Goal: Navigation & Orientation: Find specific page/section

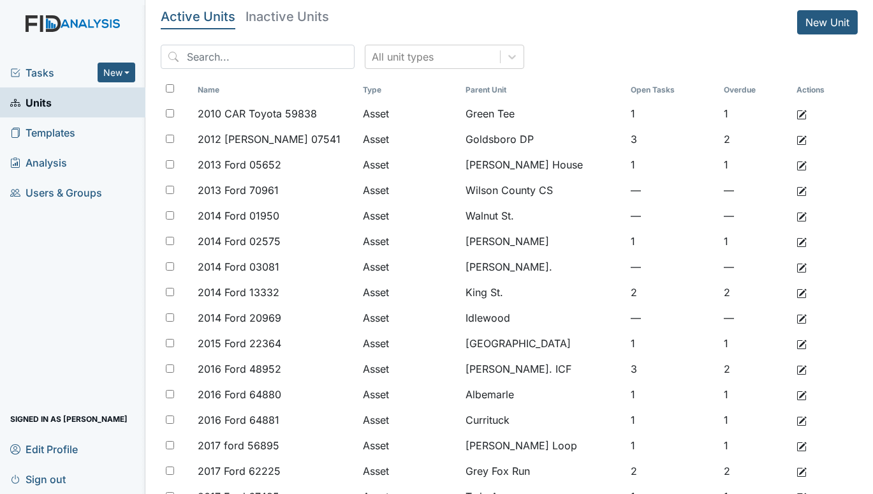
click at [35, 65] on span "Tasks" at bounding box center [53, 72] width 87 height 15
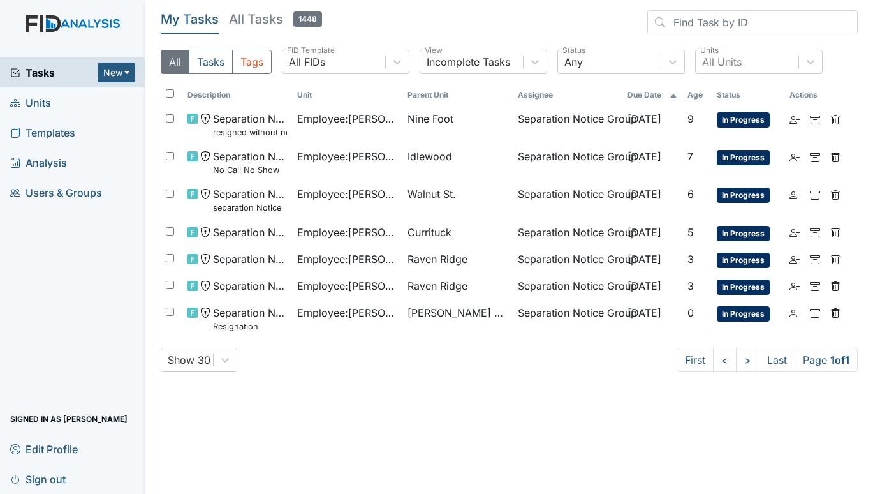
click at [36, 101] on span "Units" at bounding box center [30, 102] width 41 height 20
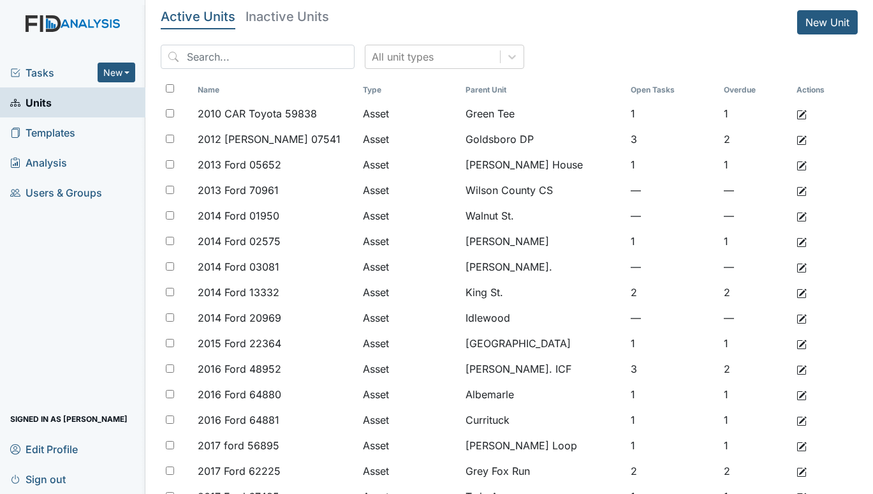
drag, startPoint x: 110, startPoint y: 465, endPoint x: 116, endPoint y: 459, distance: 8.1
click at [110, 465] on link "Sign out" at bounding box center [72, 479] width 145 height 30
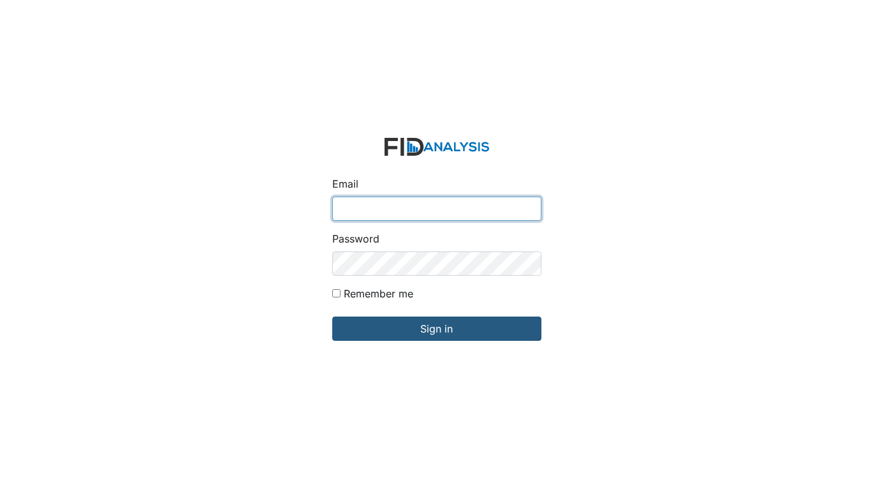
click at [392, 207] on input "Email" at bounding box center [436, 208] width 209 height 24
type input "[EMAIL_ADDRESS][DOMAIN_NAME]"
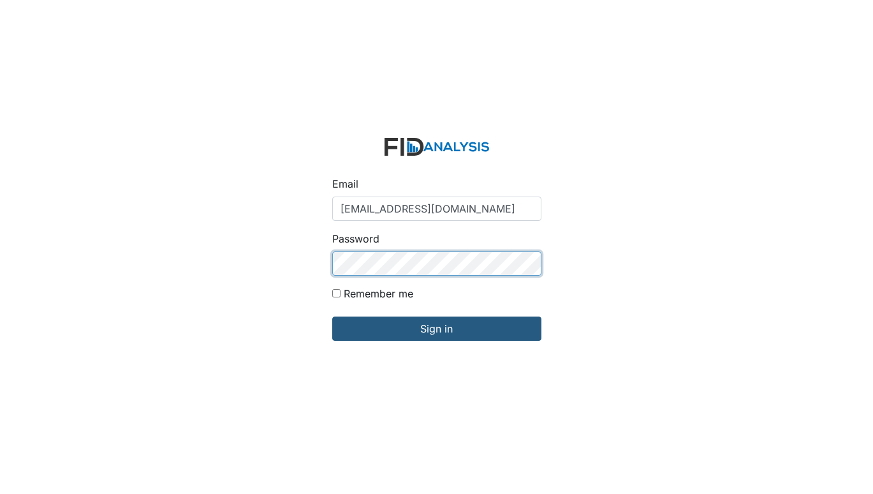
click at [332, 316] on input "Sign in" at bounding box center [436, 328] width 209 height 24
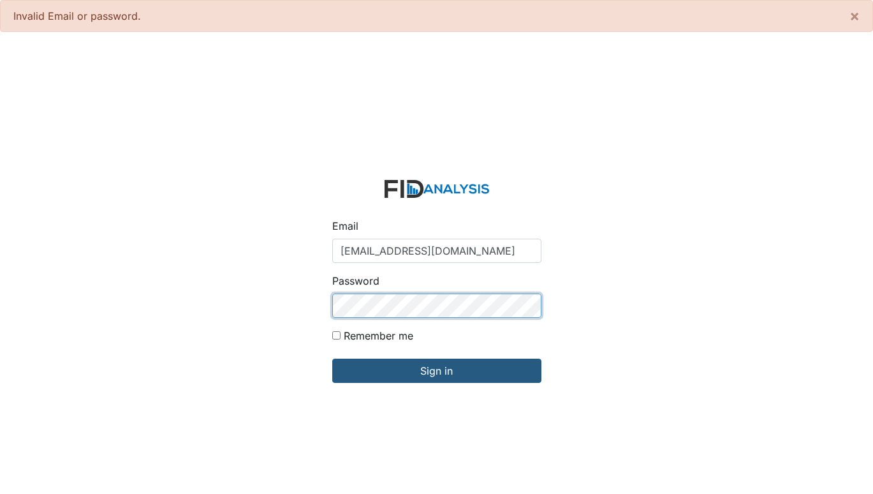
click at [332, 358] on input "Sign in" at bounding box center [436, 370] width 209 height 24
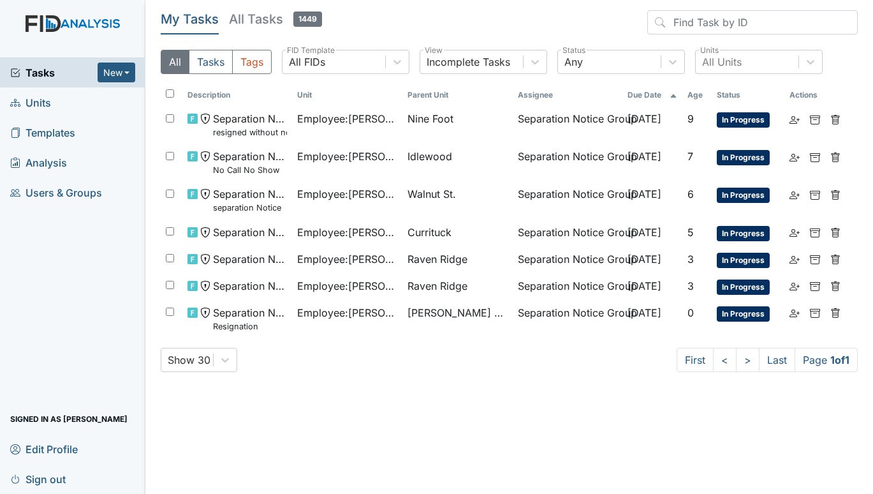
click at [31, 106] on span "Units" at bounding box center [30, 102] width 41 height 20
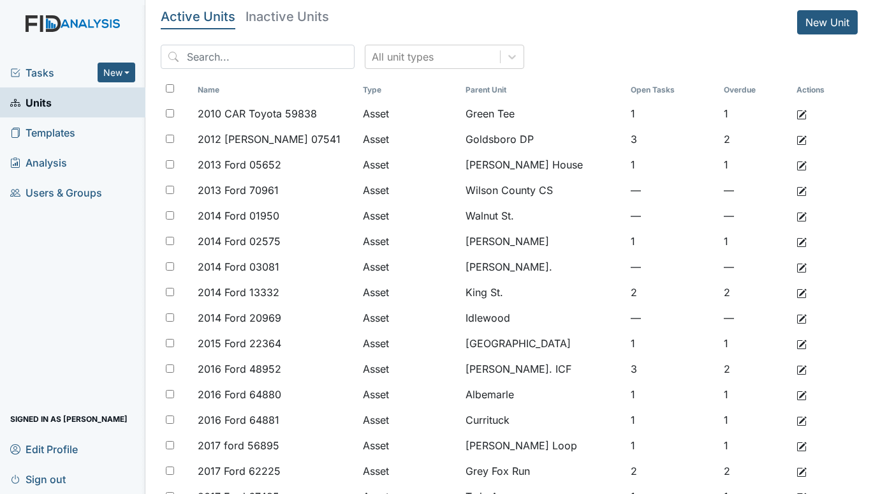
click at [43, 69] on span "Tasks" at bounding box center [53, 72] width 87 height 15
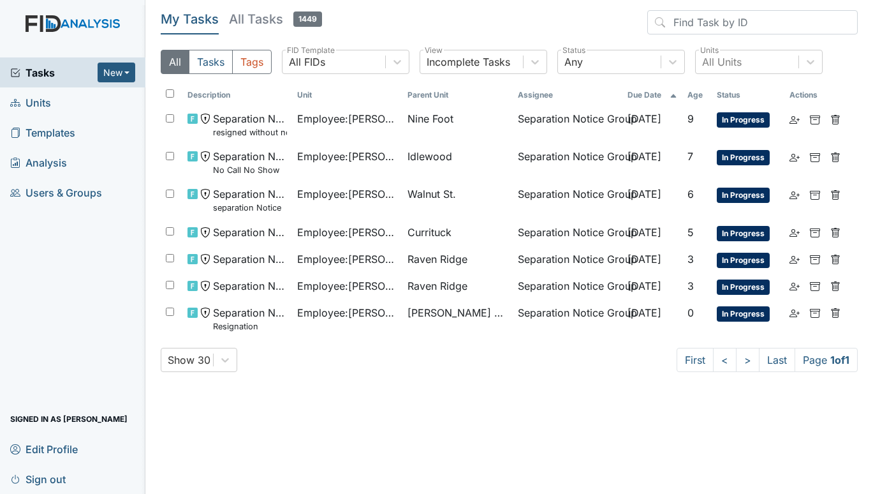
click at [47, 99] on span "Units" at bounding box center [30, 102] width 41 height 20
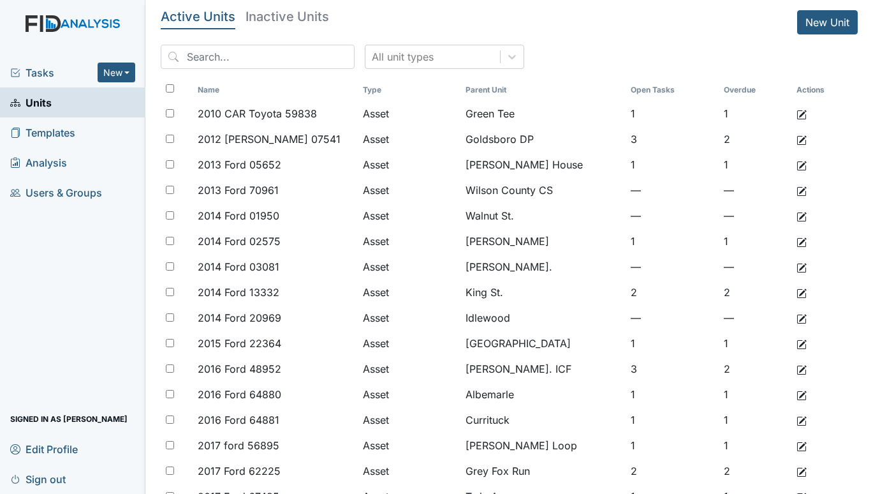
drag, startPoint x: 97, startPoint y: 459, endPoint x: 107, endPoint y: 451, distance: 12.7
click at [97, 459] on link "Edit Profile" at bounding box center [72, 449] width 145 height 30
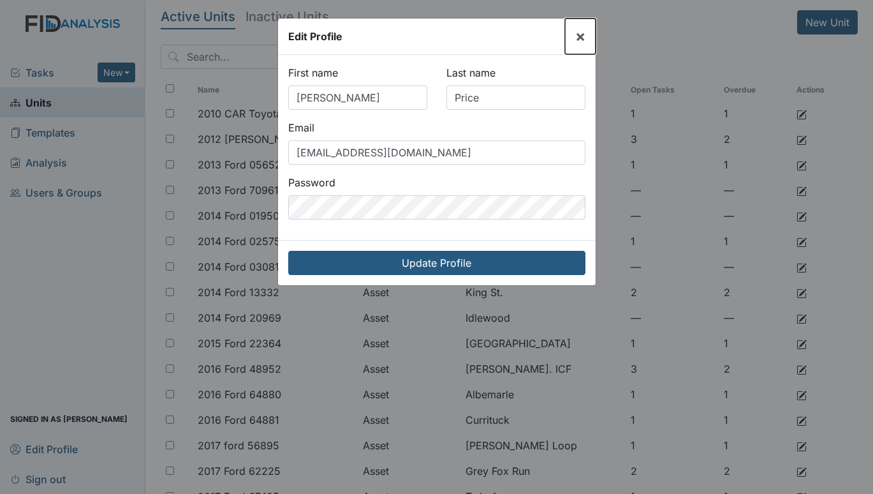
click at [580, 40] on span "×" at bounding box center [580, 36] width 10 height 18
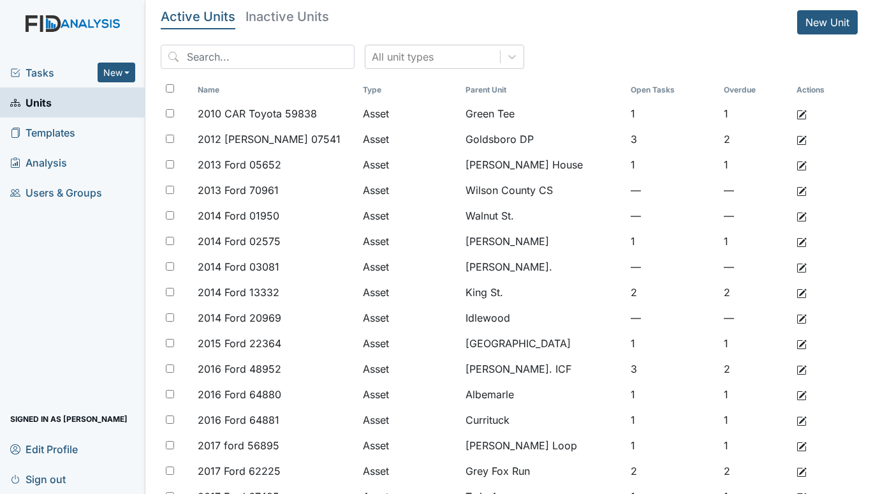
click at [30, 67] on span "Tasks" at bounding box center [53, 72] width 87 height 15
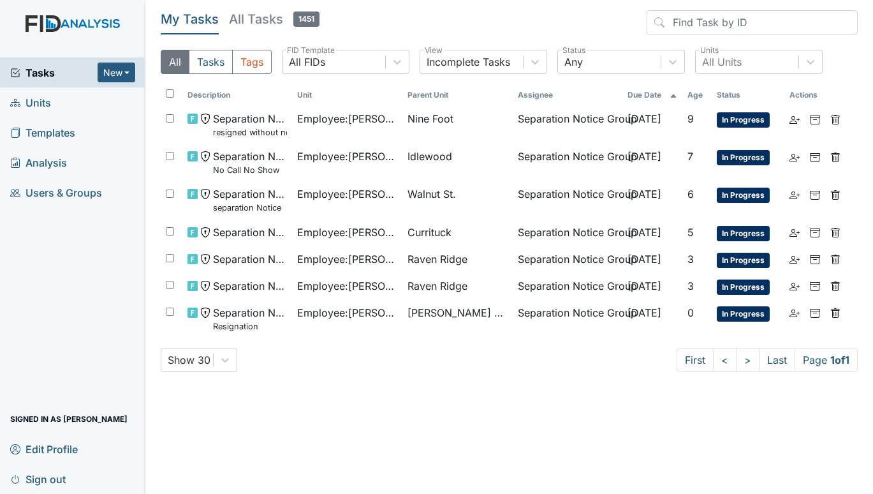
click at [38, 102] on span "Units" at bounding box center [30, 102] width 41 height 20
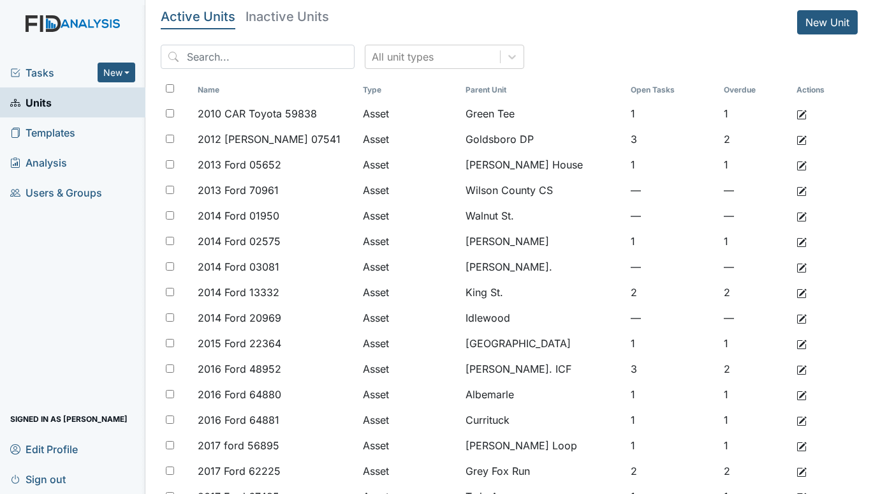
click at [43, 69] on span "Tasks" at bounding box center [53, 72] width 87 height 15
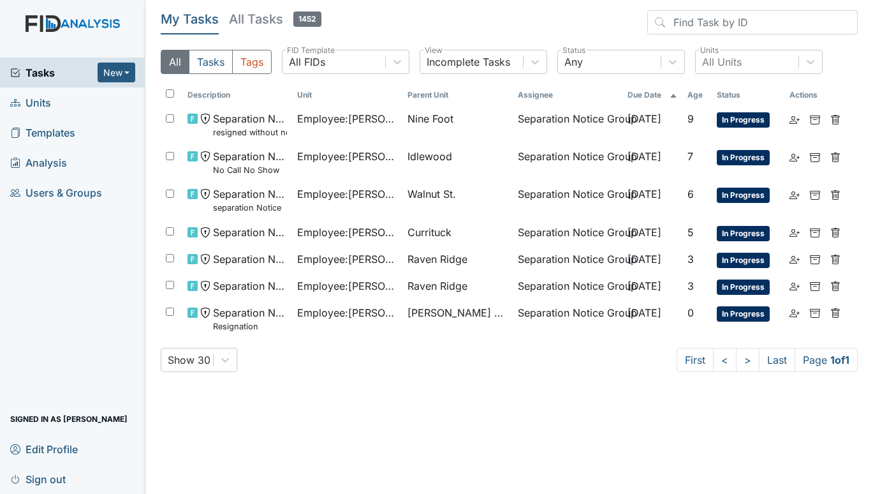
click at [78, 278] on div "Tasks New Form Inspection Document Bundle Units Templates Analysis Users & Grou…" at bounding box center [72, 275] width 145 height 436
click at [41, 99] on span "Units" at bounding box center [30, 102] width 41 height 20
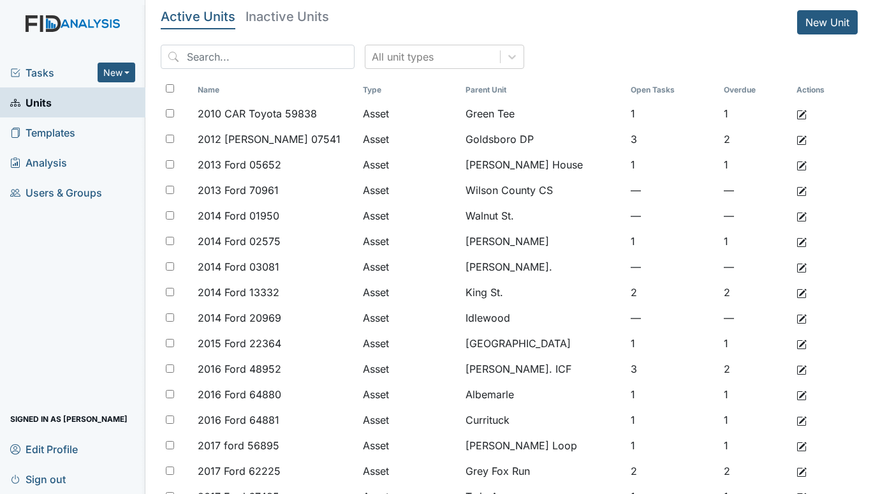
click at [40, 68] on span "Tasks" at bounding box center [53, 72] width 87 height 15
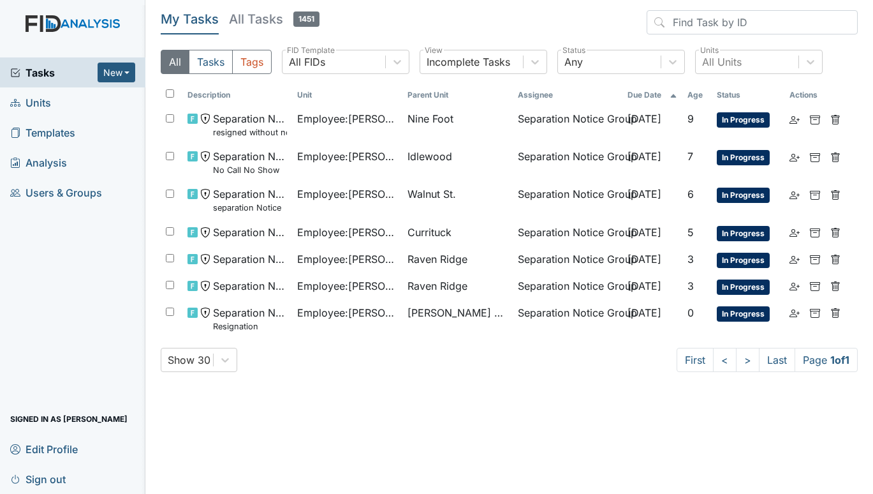
click at [27, 101] on span "Units" at bounding box center [30, 102] width 41 height 20
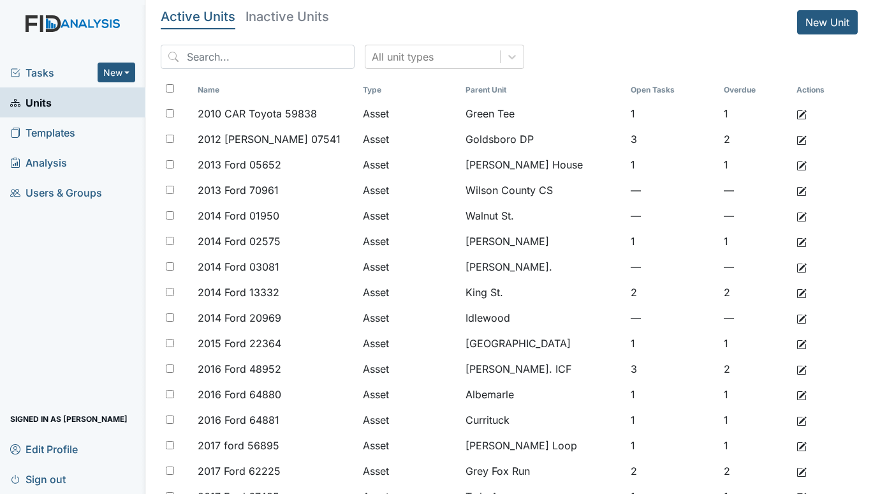
click at [47, 73] on span "Tasks" at bounding box center [53, 72] width 87 height 15
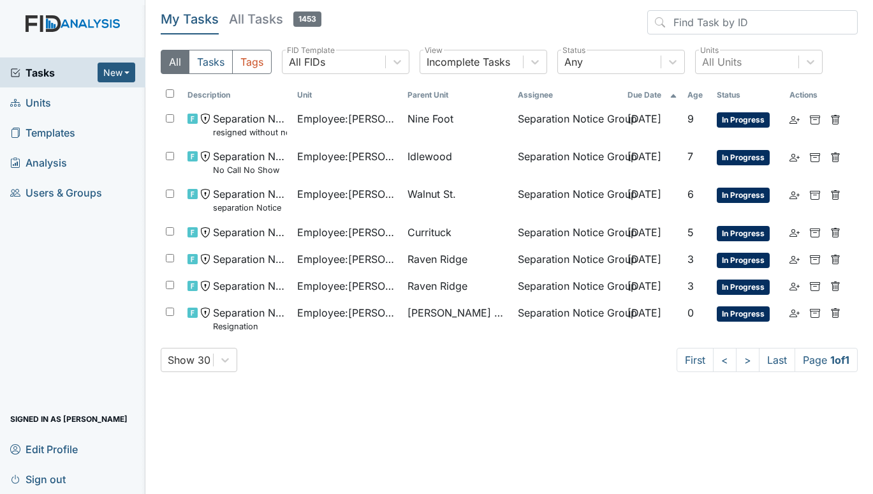
click at [24, 99] on span "Units" at bounding box center [30, 102] width 41 height 20
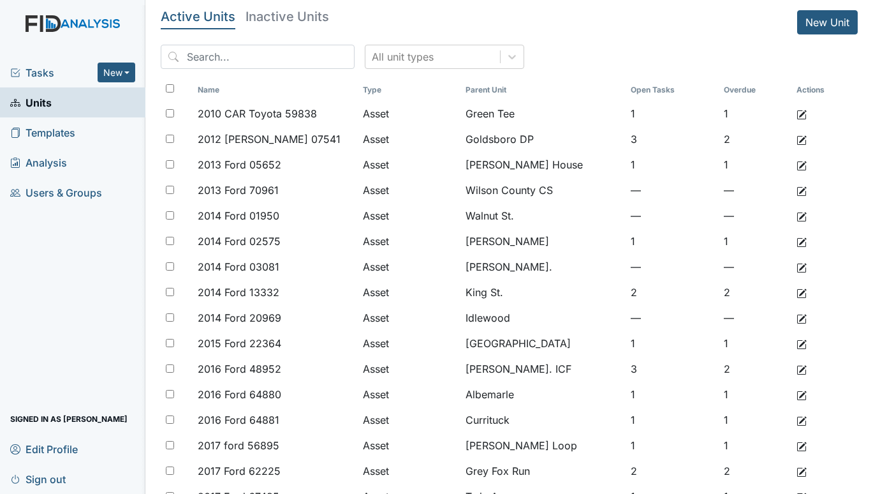
click at [36, 71] on span "Tasks" at bounding box center [53, 72] width 87 height 15
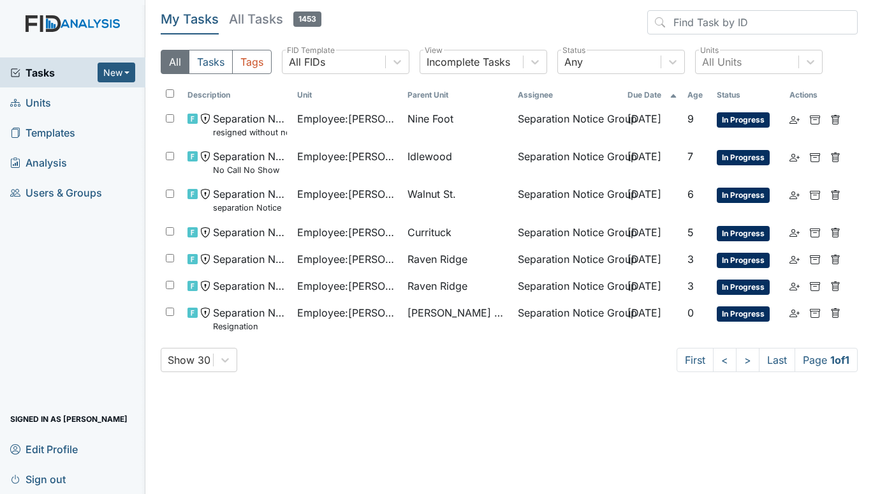
click at [42, 102] on span "Units" at bounding box center [30, 102] width 41 height 20
